Goal: Information Seeking & Learning: Learn about a topic

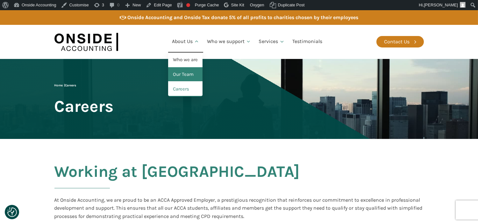
click at [187, 72] on link "Our Team" at bounding box center [185, 74] width 34 height 15
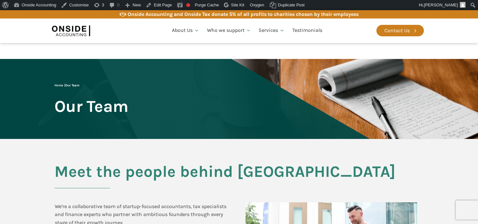
scroll to position [109, 0]
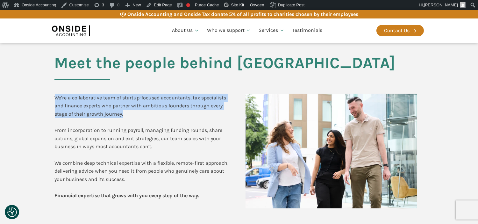
drag, startPoint x: 125, startPoint y: 116, endPoint x: 51, endPoint y: 100, distance: 75.7
click at [51, 100] on div "Meet the people behind Onside We’re a collaborative team of startup-focused acc…" at bounding box center [239, 129] width 382 height 199
copy div "We’re a collaborative team of startup-focused accountants, tax specialists and …"
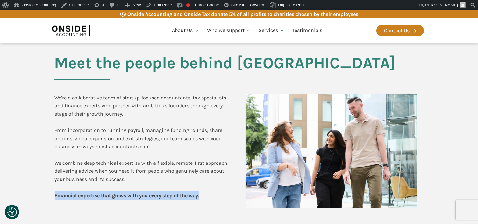
drag, startPoint x: 206, startPoint y: 195, endPoint x: 43, endPoint y: 194, distance: 163.2
click at [43, 194] on section "Meet the people behind Onside We’re a collaborative team of startup-focused acc…" at bounding box center [239, 129] width 478 height 199
copy b "Financial expertise that grows with you every step of the way."
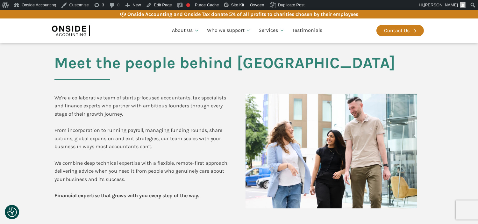
click at [199, 91] on div "We’re a collaborative team of startup-focused accountants, tax specialists and …" at bounding box center [146, 150] width 185 height 127
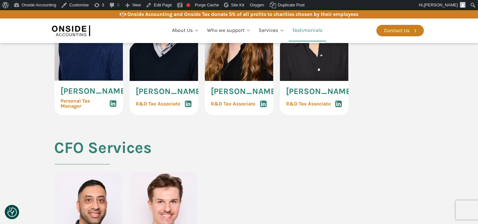
scroll to position [1365, 0]
